Goal: Check status

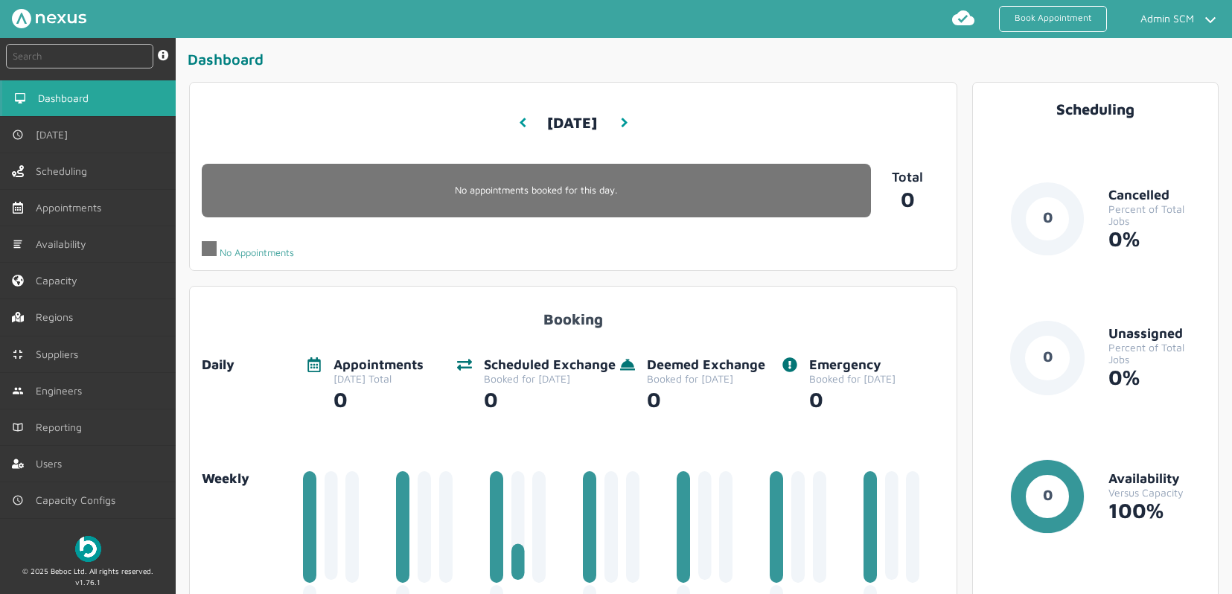
click at [527, 123] on div "[DATE] 9:40 AM [DATE]" at bounding box center [573, 123] width 92 height 47
click at [520, 121] on icon at bounding box center [522, 123] width 7 height 10
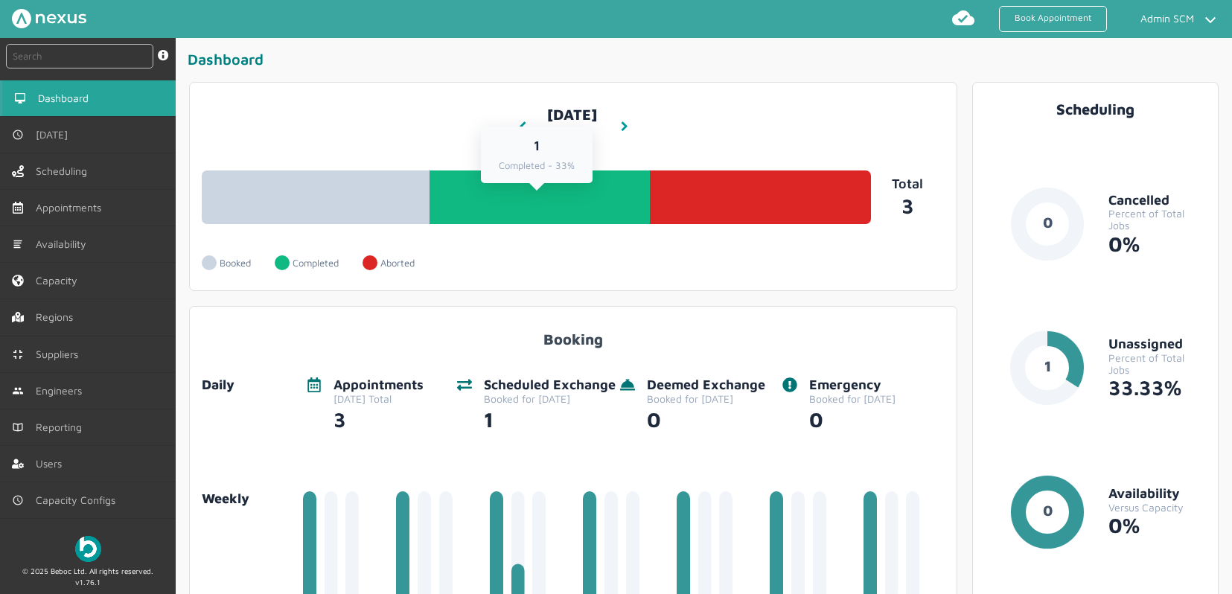
click at [529, 206] on link "1 Completed - 33%" at bounding box center [540, 197] width 220 height 54
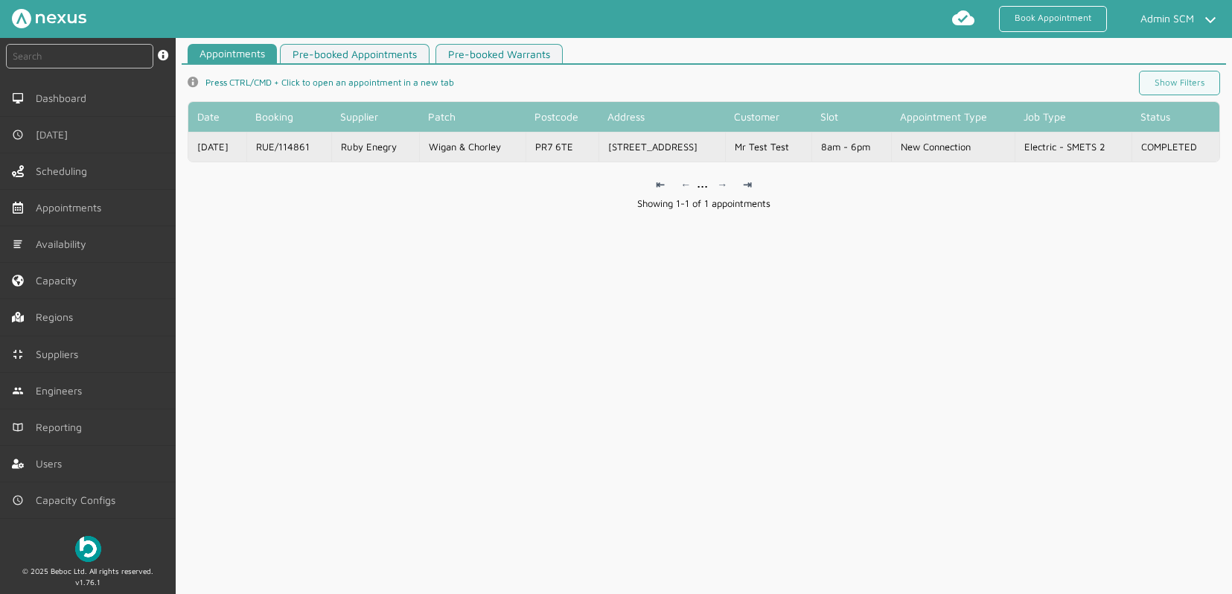
click at [551, 154] on td "PR7 6TE" at bounding box center [562, 147] width 73 height 30
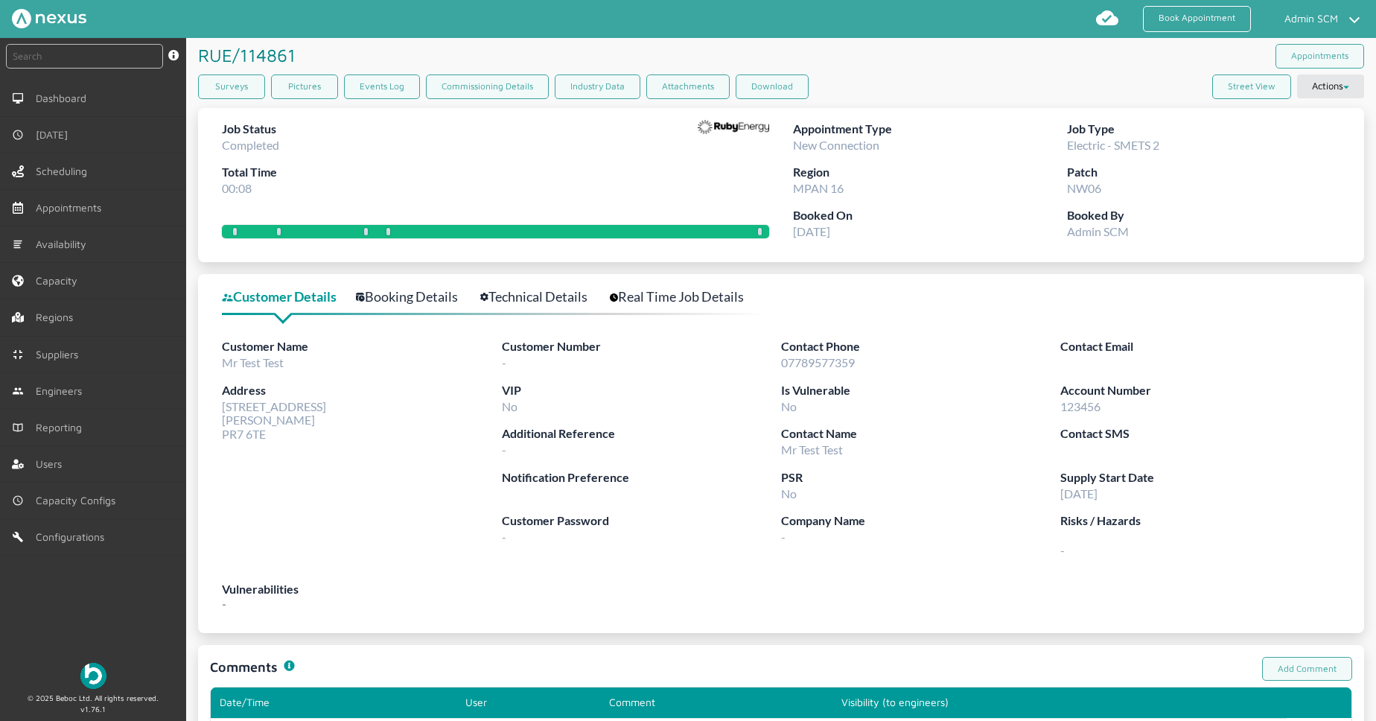
click at [603, 22] on div "Book Appointment Admin SCM My profile Return to Hub Logout" at bounding box center [753, 19] width 1233 height 26
